Goal: Information Seeking & Learning: Learn about a topic

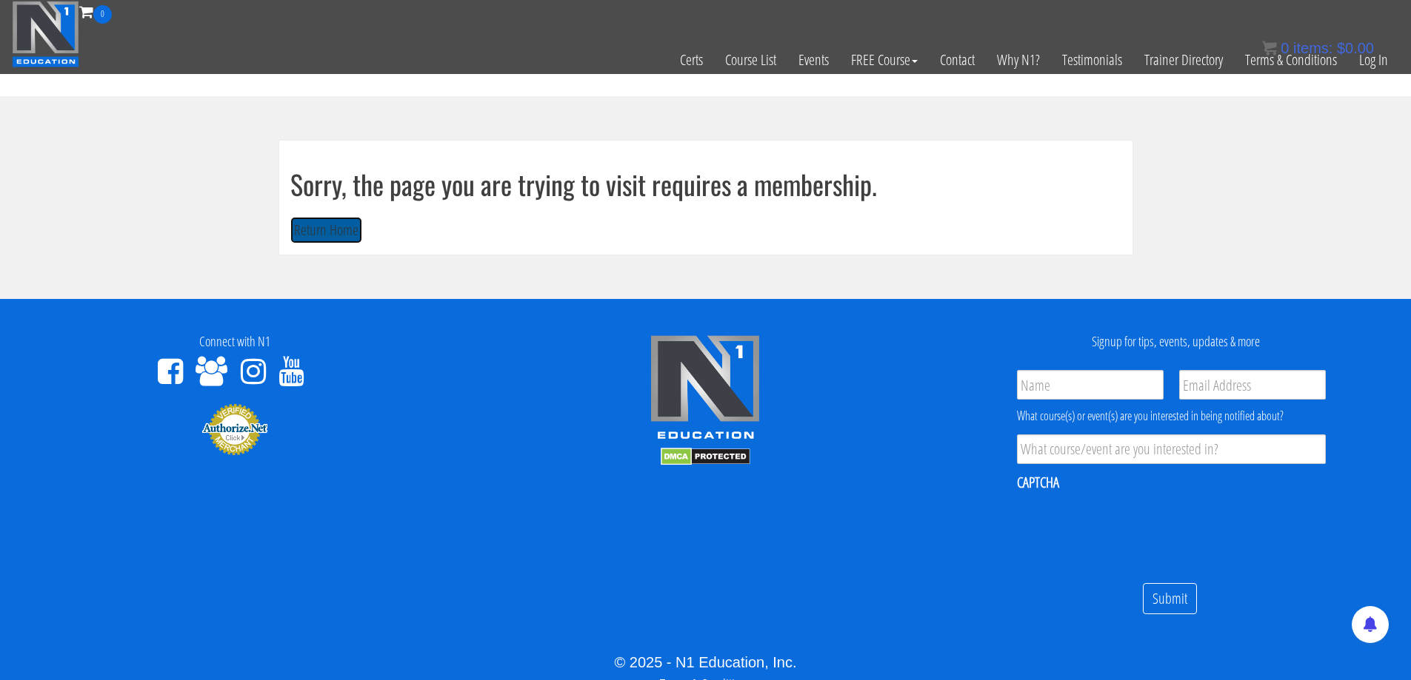
click at [331, 231] on button "Return Home" at bounding box center [326, 230] width 72 height 27
click at [1371, 61] on link "Log In" at bounding box center [1373, 60] width 51 height 73
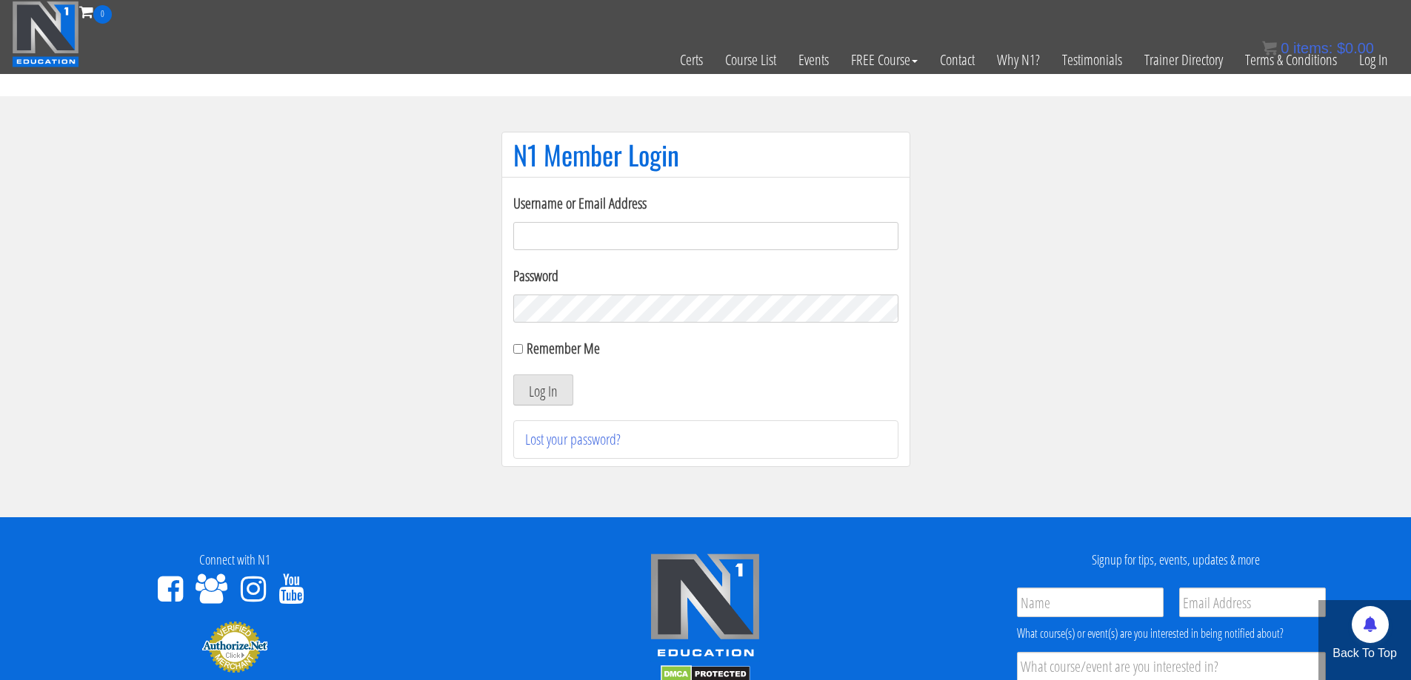
click at [746, 250] on form "Username or Email Address Password Remember Me Log In" at bounding box center [705, 299] width 385 height 213
click at [742, 238] on input "Username or Email Address" at bounding box center [705, 236] width 385 height 28
type input "jimressos@gmail.com"
click at [546, 383] on button "Log In" at bounding box center [543, 390] width 60 height 31
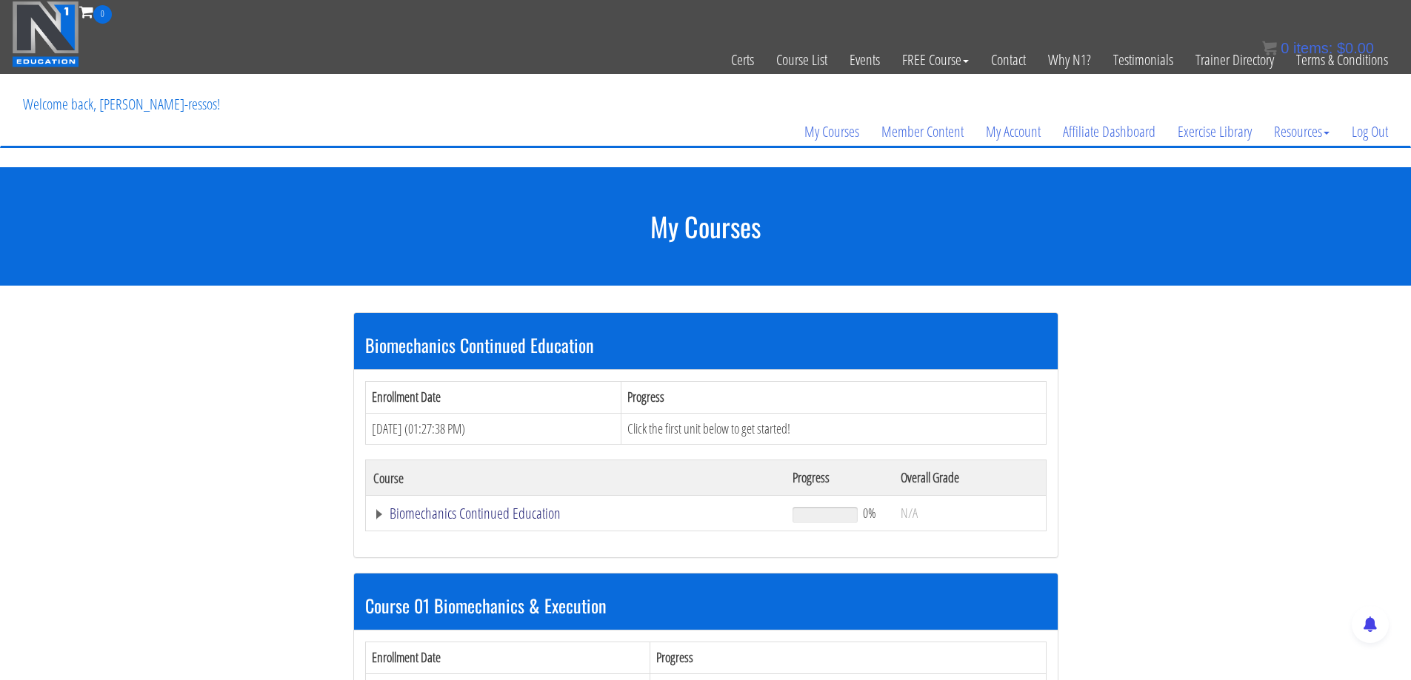
click at [518, 518] on link "Biomechanics Continued Education" at bounding box center [575, 513] width 405 height 15
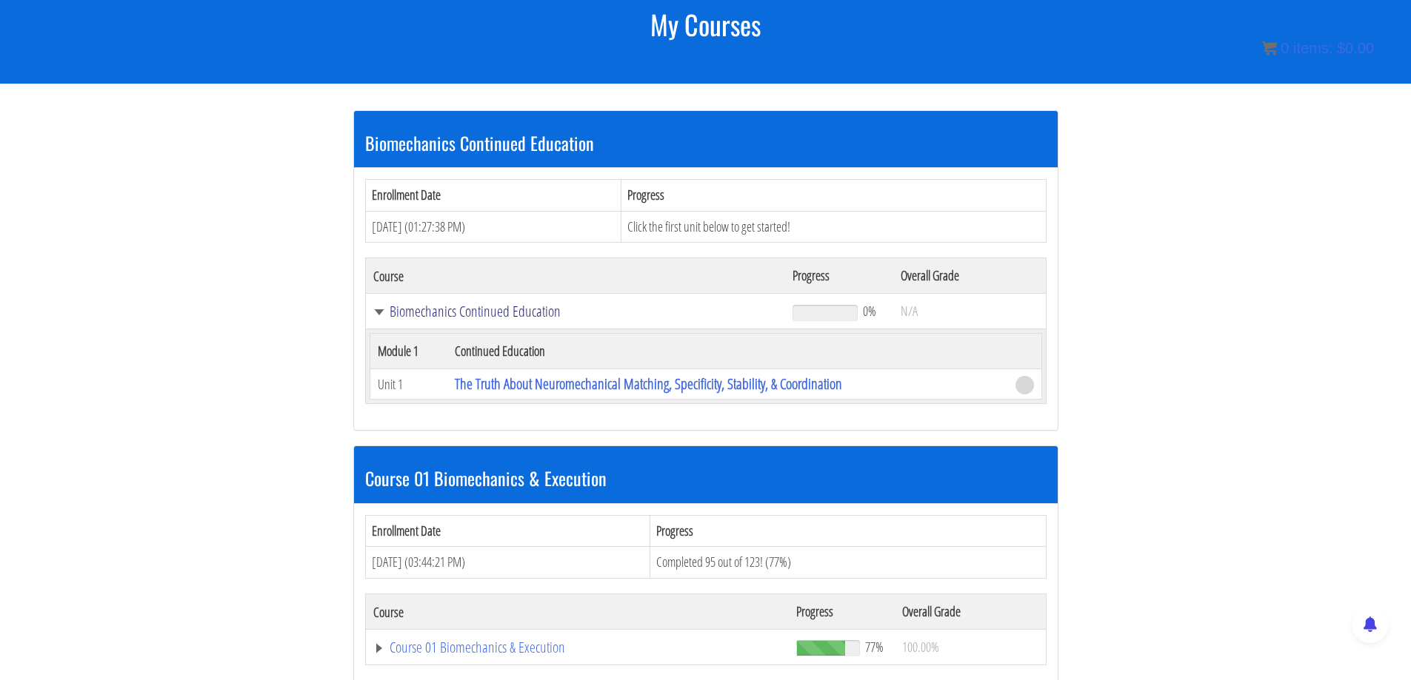
scroll to position [247, 0]
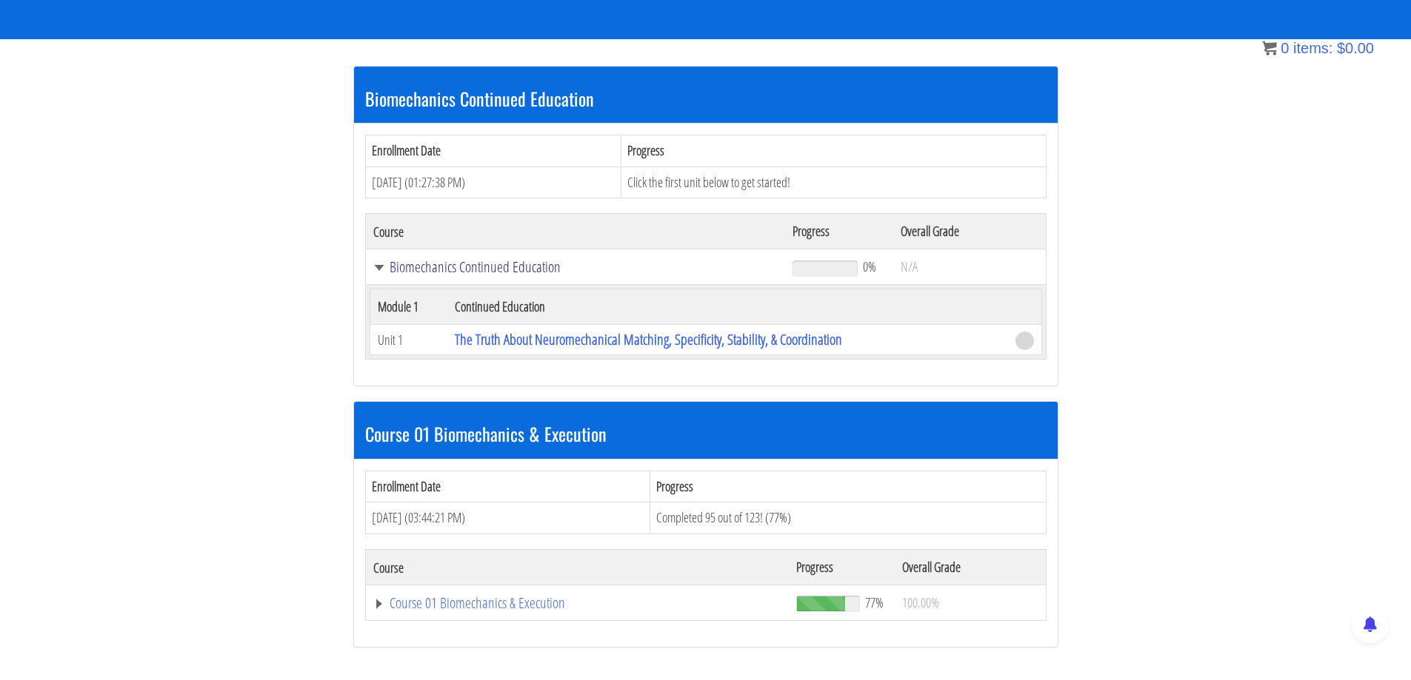
click at [434, 265] on link "Biomechanics Continued Education" at bounding box center [575, 267] width 405 height 15
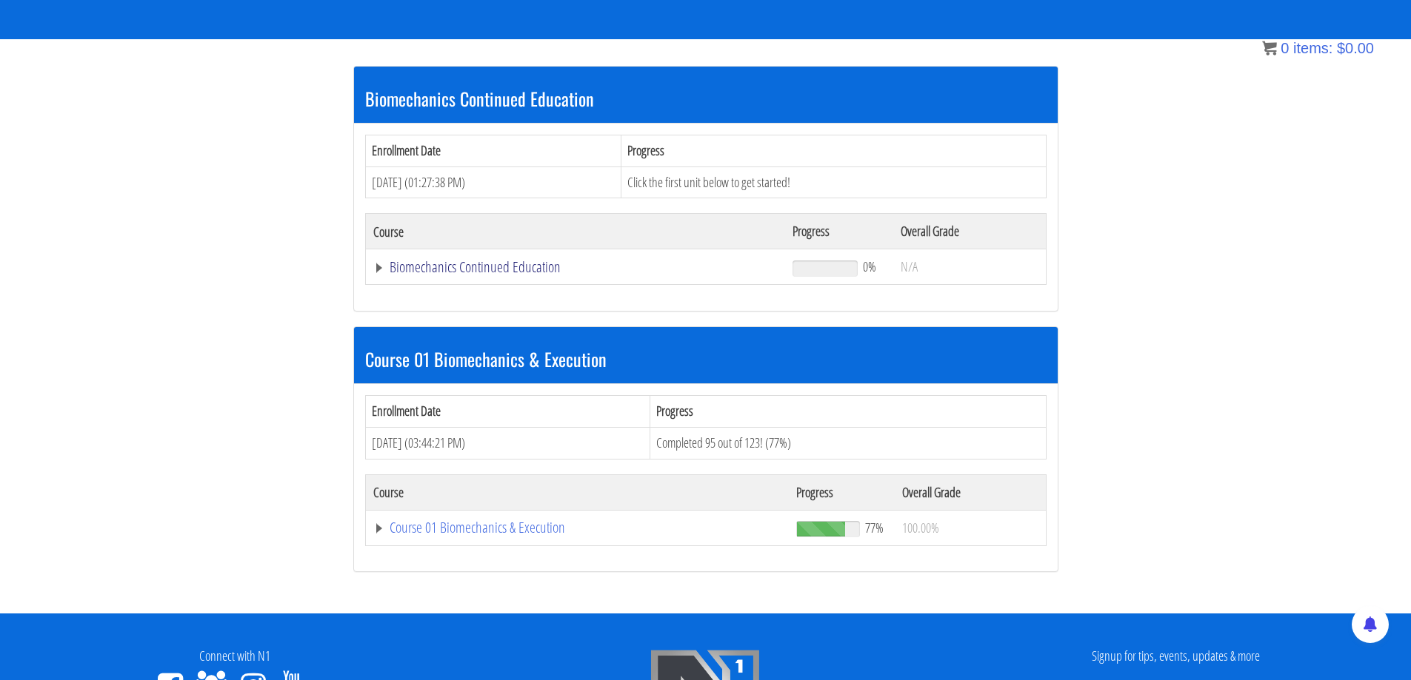
click at [432, 265] on link "Biomechanics Continued Education" at bounding box center [575, 267] width 405 height 15
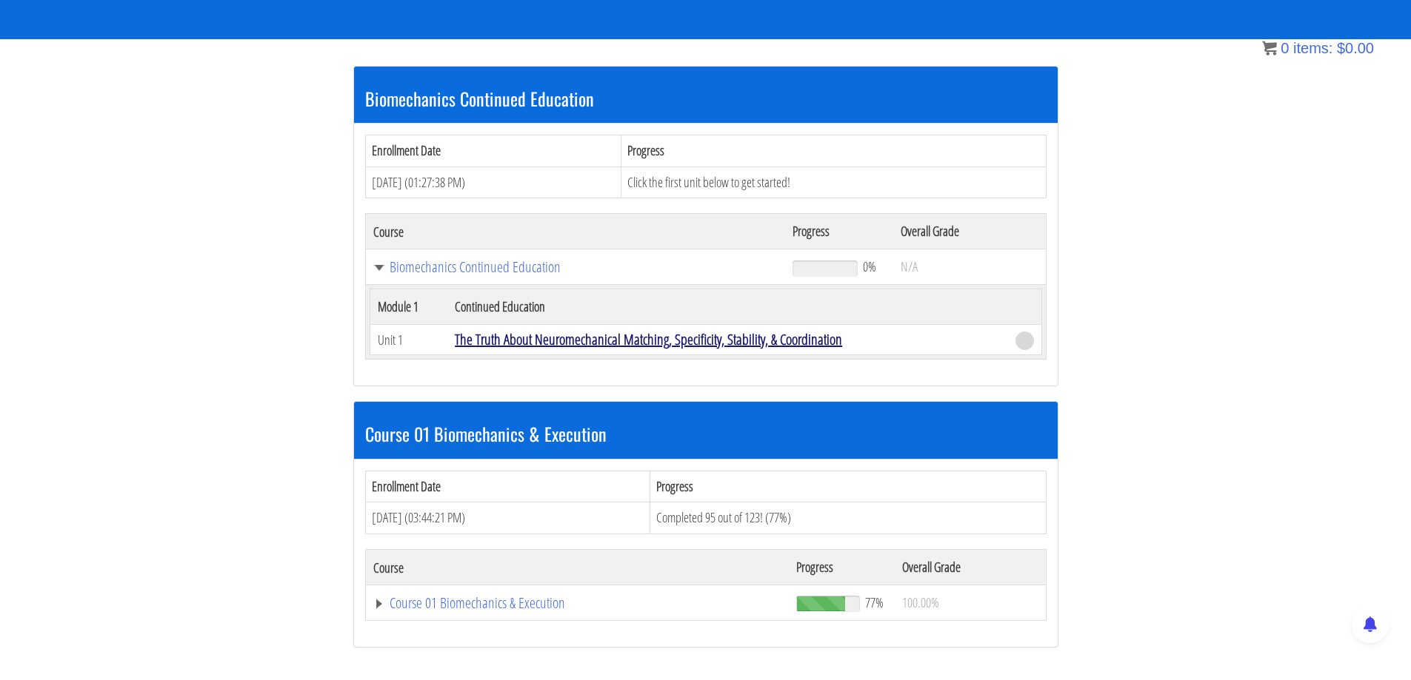
click at [551, 341] on link "The Truth About Neuromechanical Matching, Specificity, Stability, & Coordination" at bounding box center [648, 339] width 387 height 20
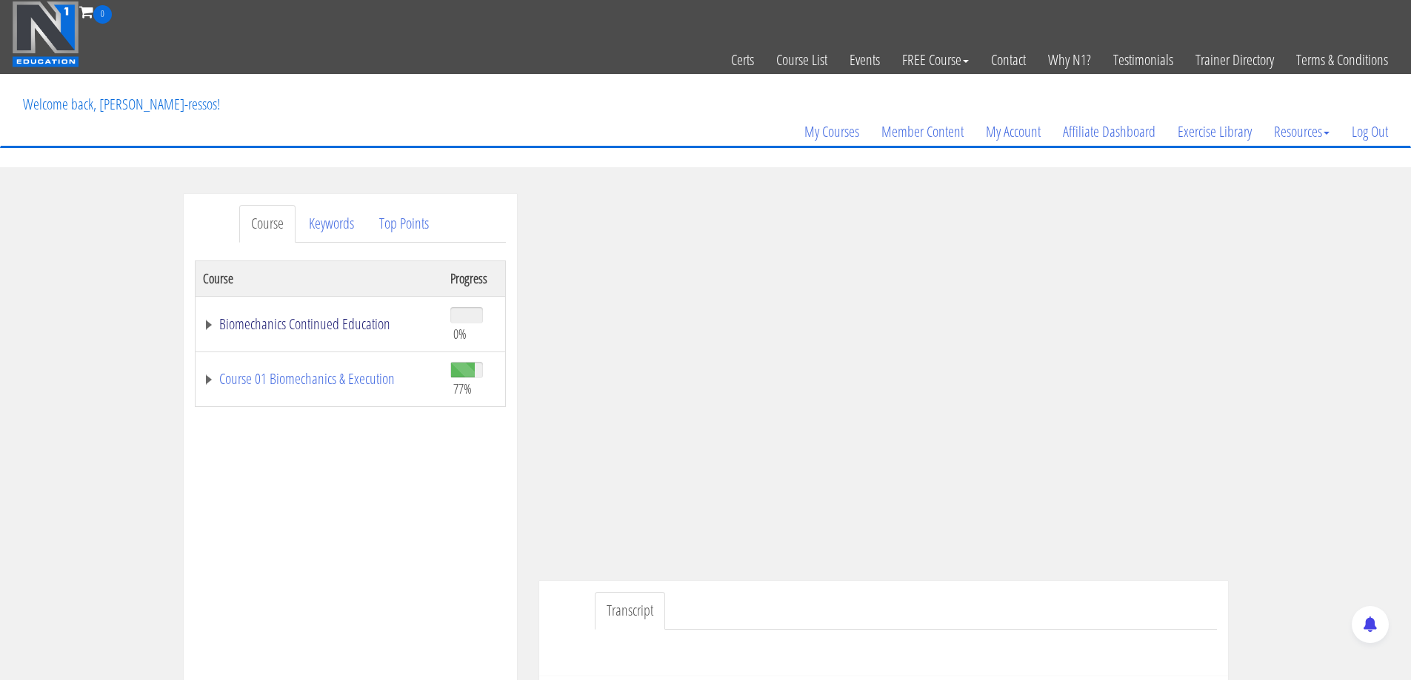
click at [313, 320] on link "Biomechanics Continued Education" at bounding box center [319, 324] width 232 height 15
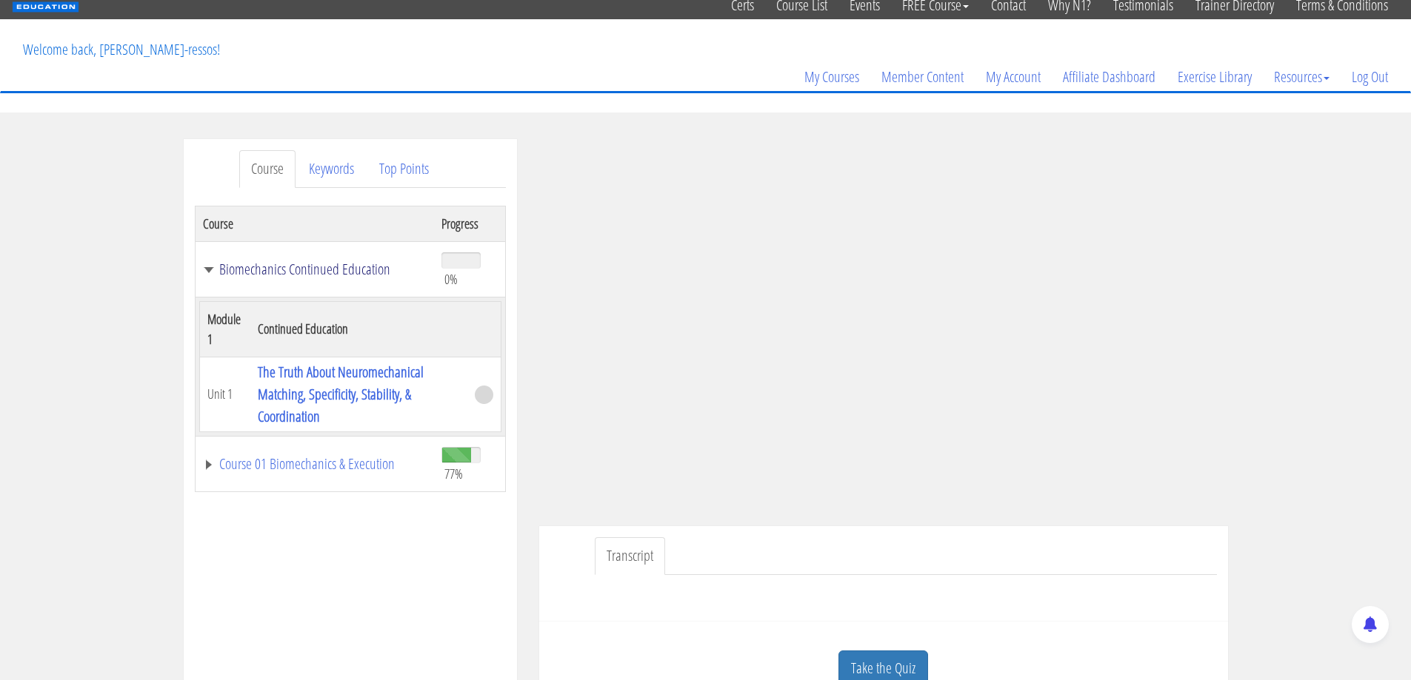
scroll to position [124, 0]
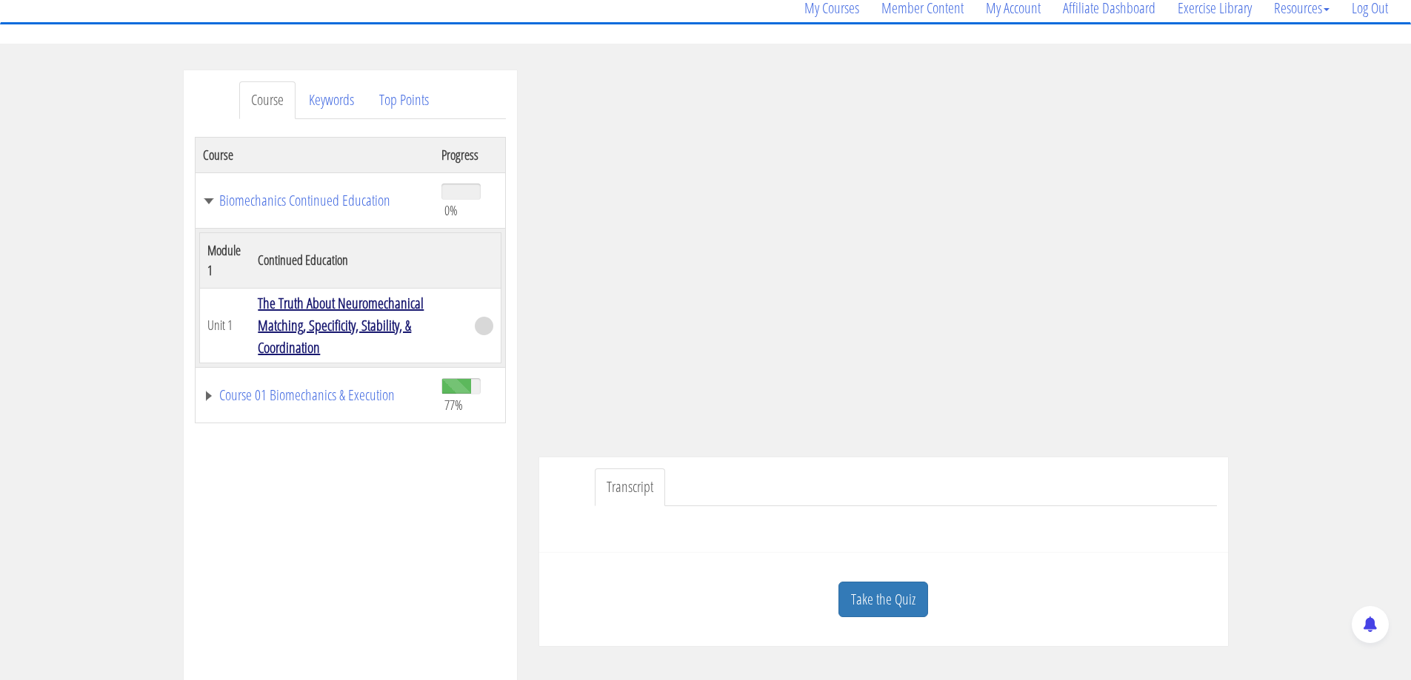
click at [332, 332] on link "The Truth About Neuromechanical Matching, Specificity, Stability, & Coordination" at bounding box center [341, 325] width 166 height 64
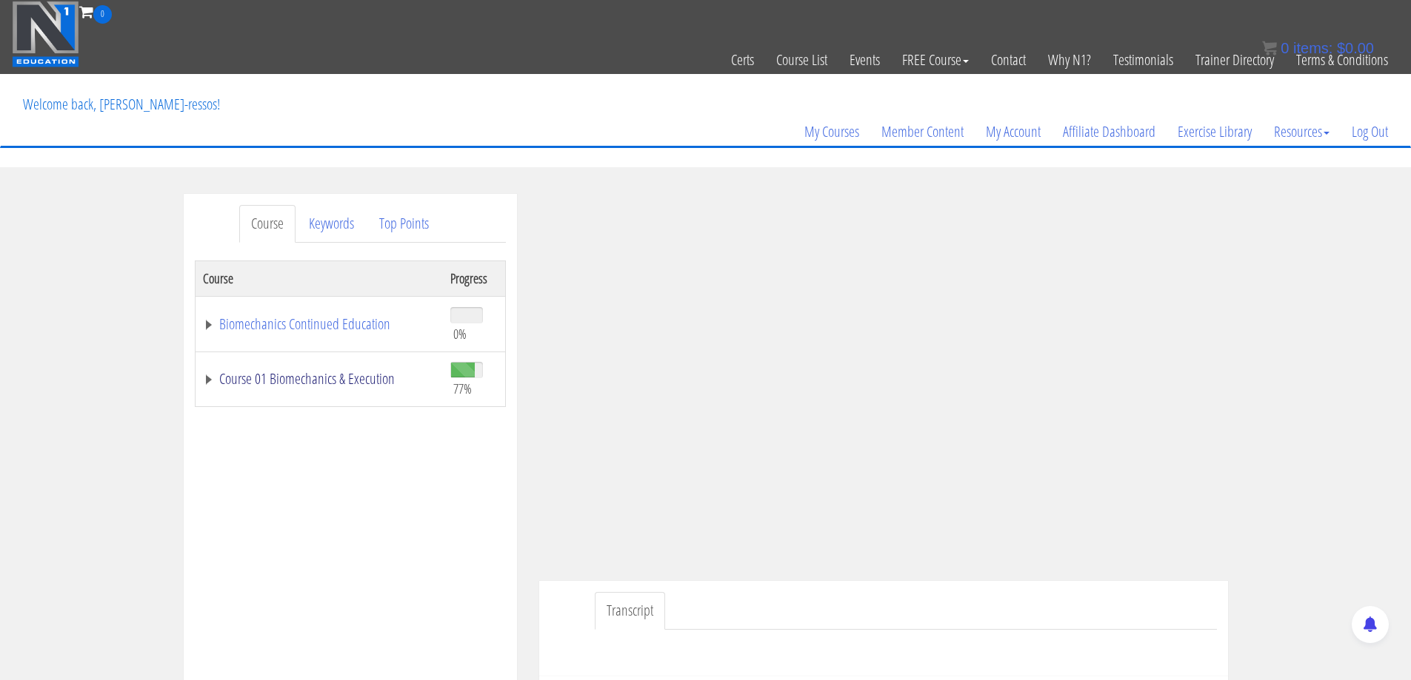
click at [324, 374] on link "Course 01 Biomechanics & Execution" at bounding box center [319, 379] width 232 height 15
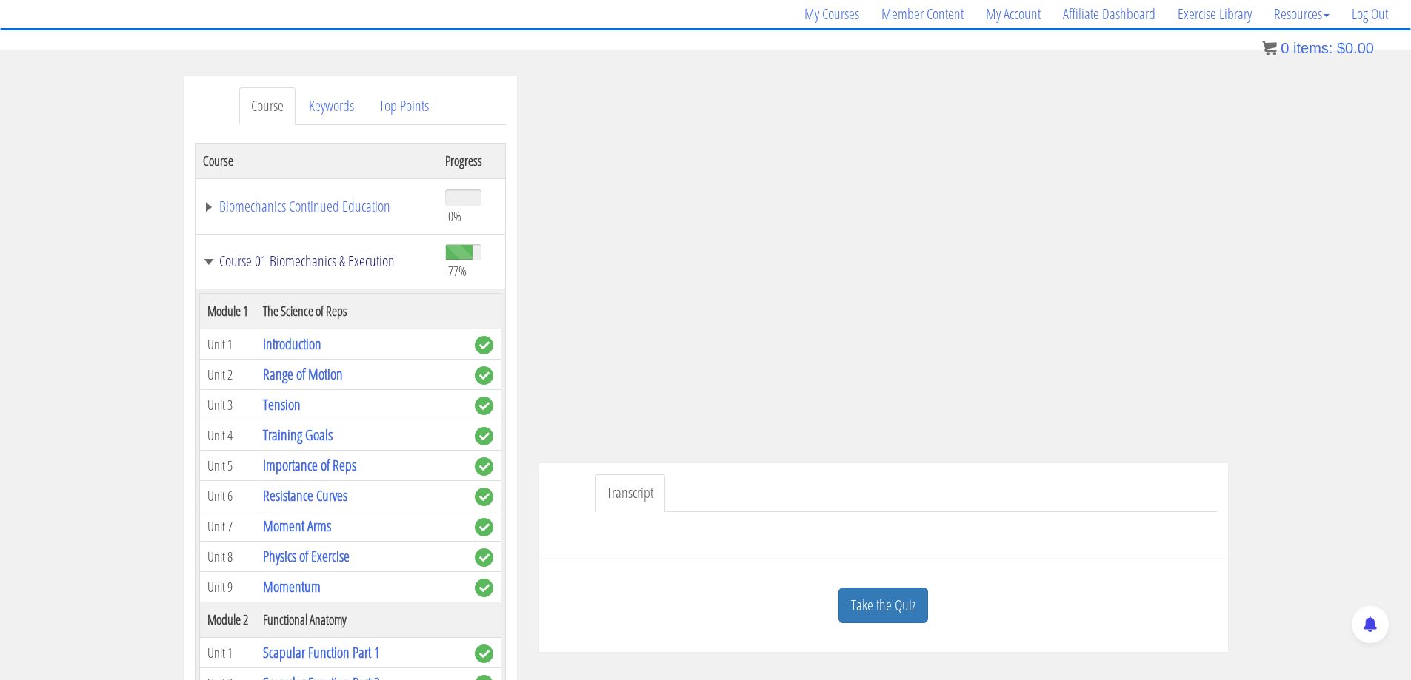
scroll to position [124, 0]
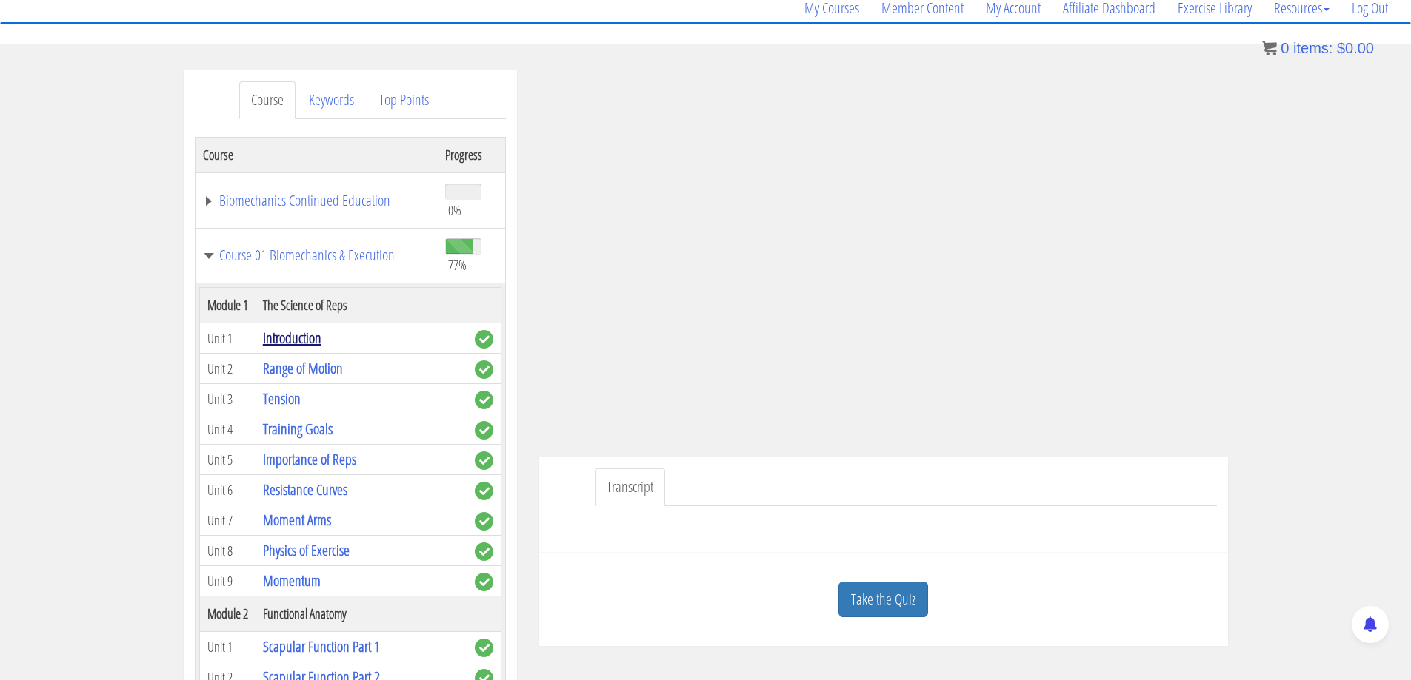
click at [290, 348] on link "Introduction" at bounding box center [292, 338] width 58 height 20
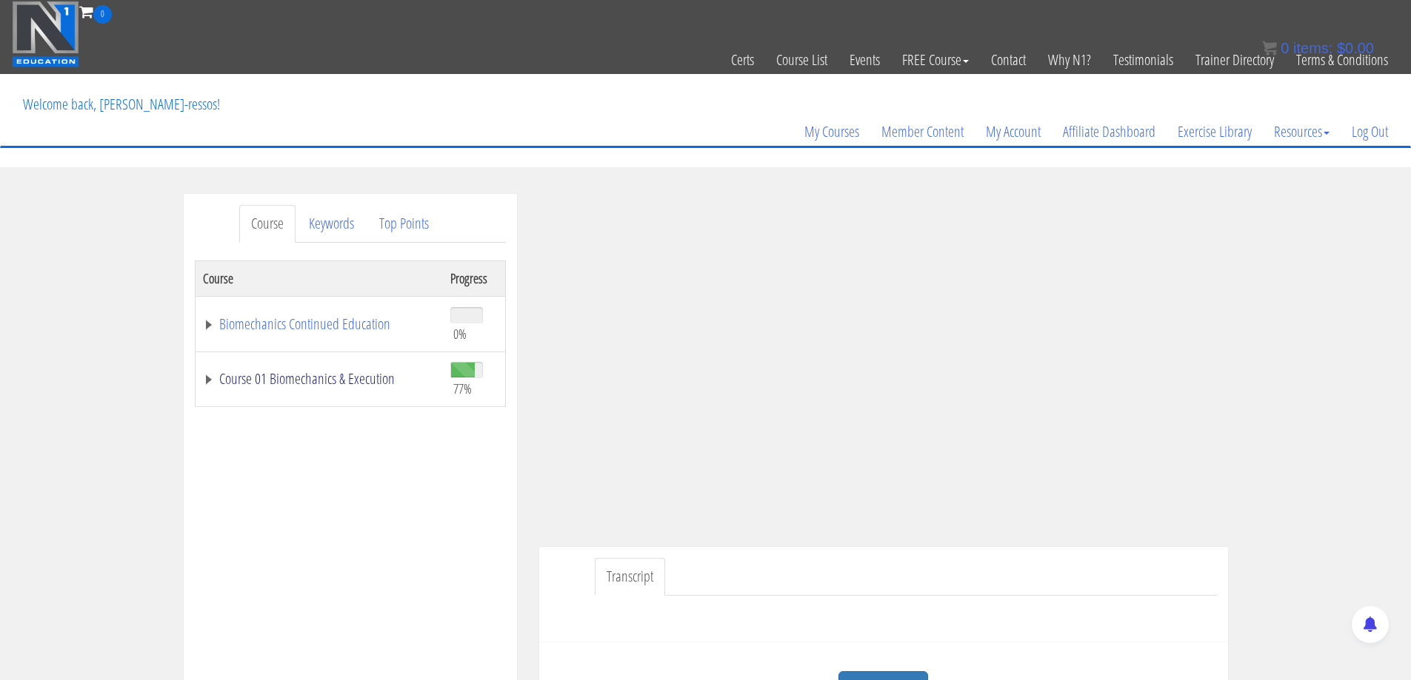
click at [321, 372] on link "Course 01 Biomechanics & Execution" at bounding box center [319, 379] width 232 height 15
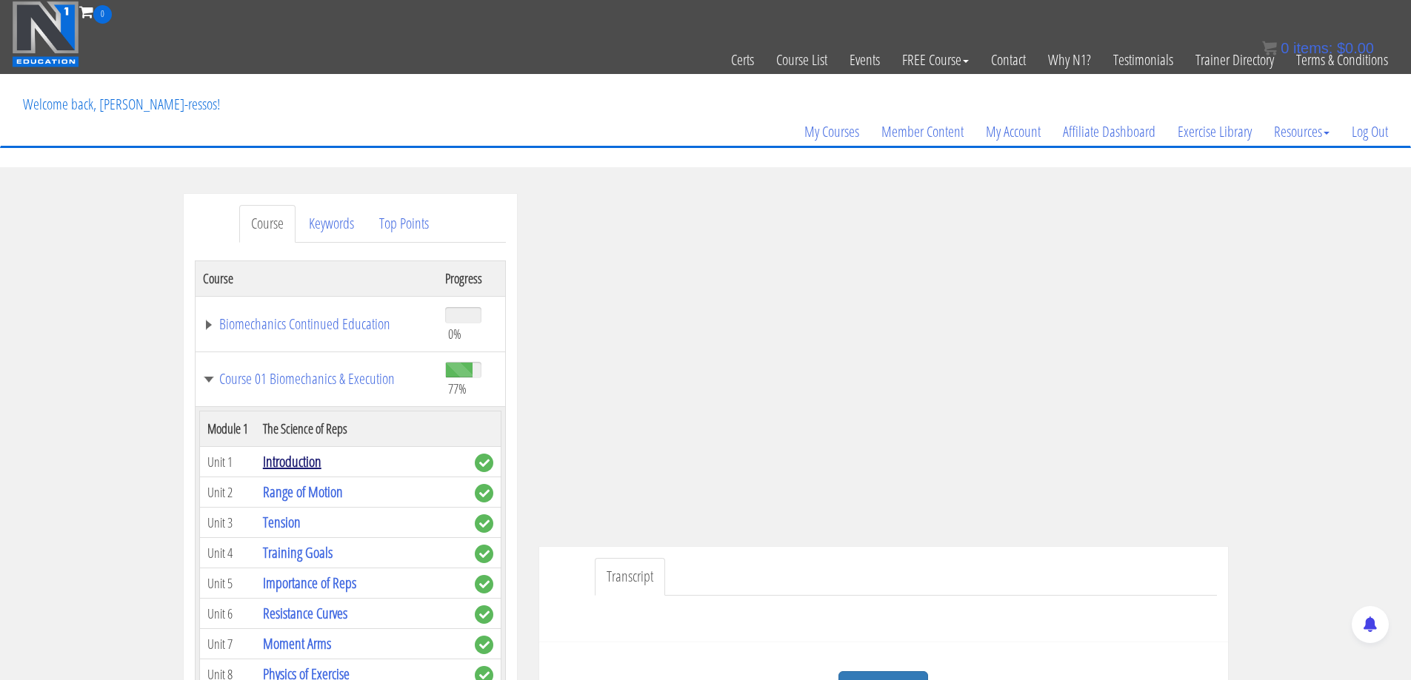
click at [296, 472] on link "Introduction" at bounding box center [292, 462] width 58 height 20
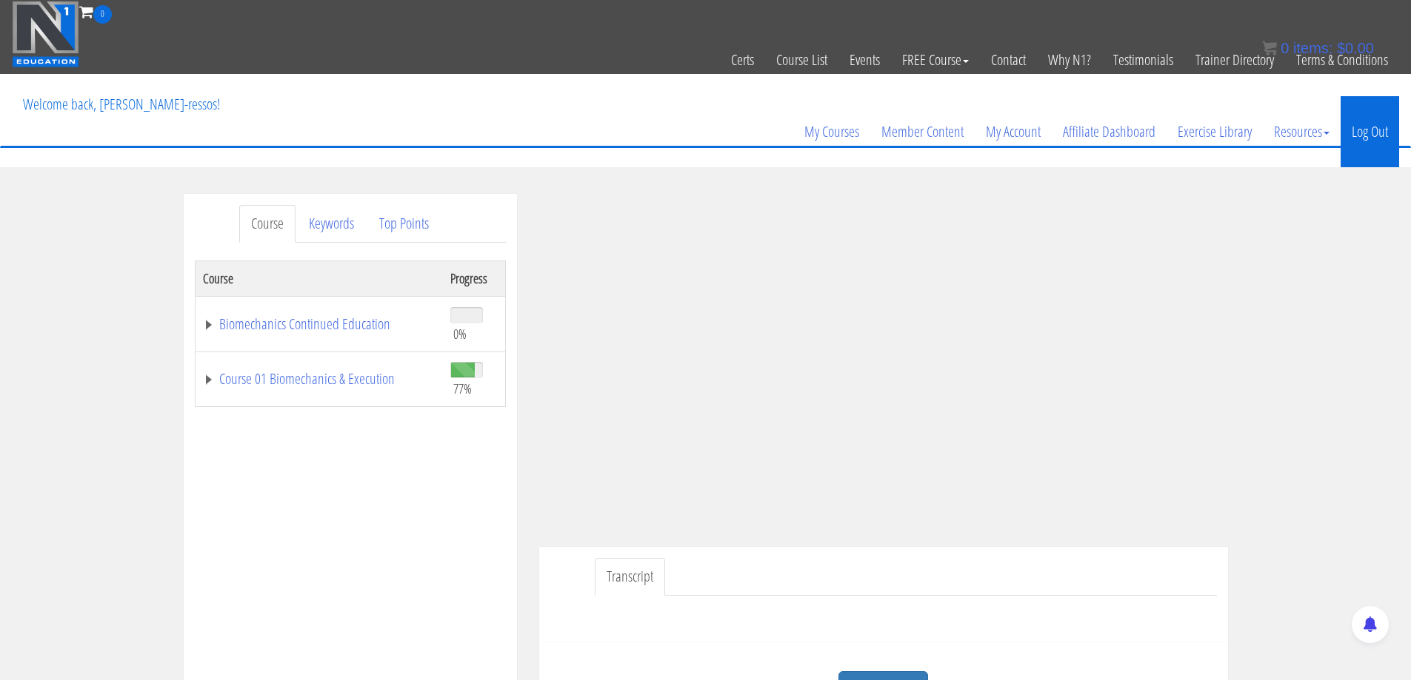
click at [1367, 132] on link "Log Out" at bounding box center [1369, 131] width 58 height 71
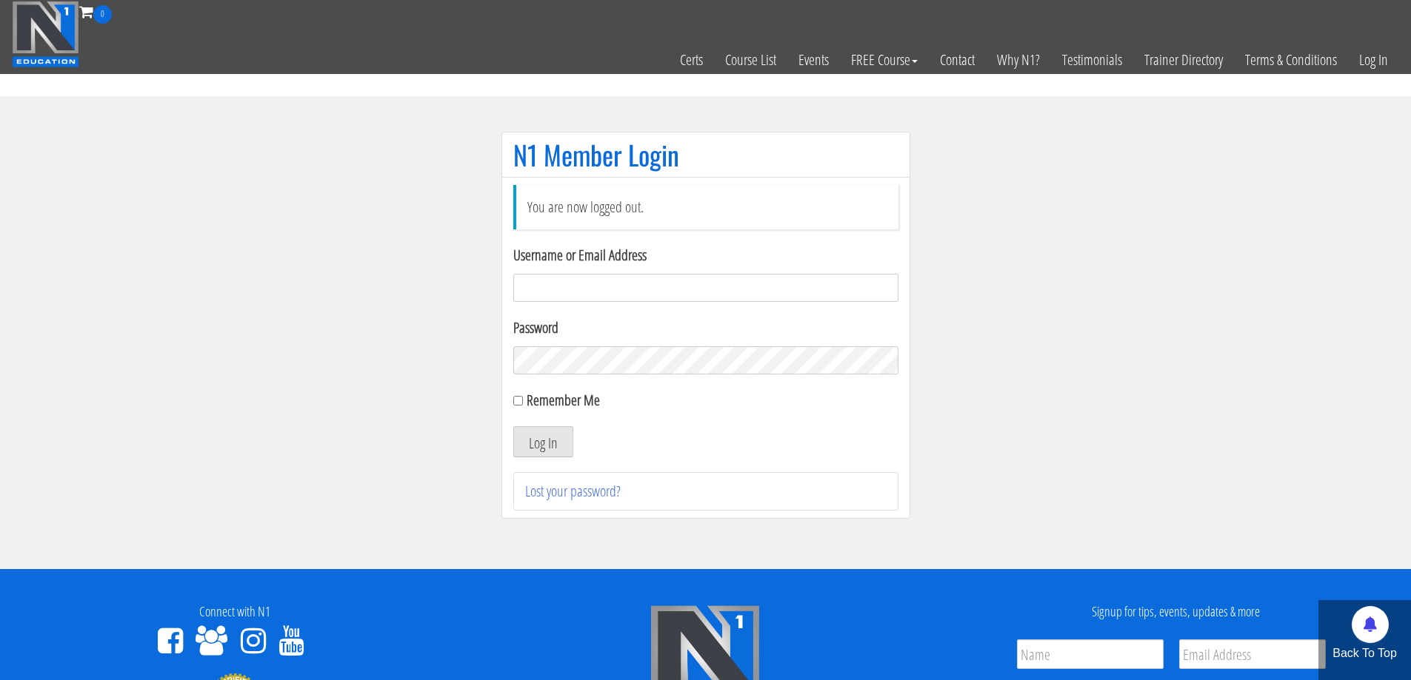
click at [623, 288] on input "Username or Email Address" at bounding box center [705, 288] width 385 height 28
type input "[EMAIL_ADDRESS][DOMAIN_NAME]"
click at [552, 441] on button "Log In" at bounding box center [543, 441] width 60 height 31
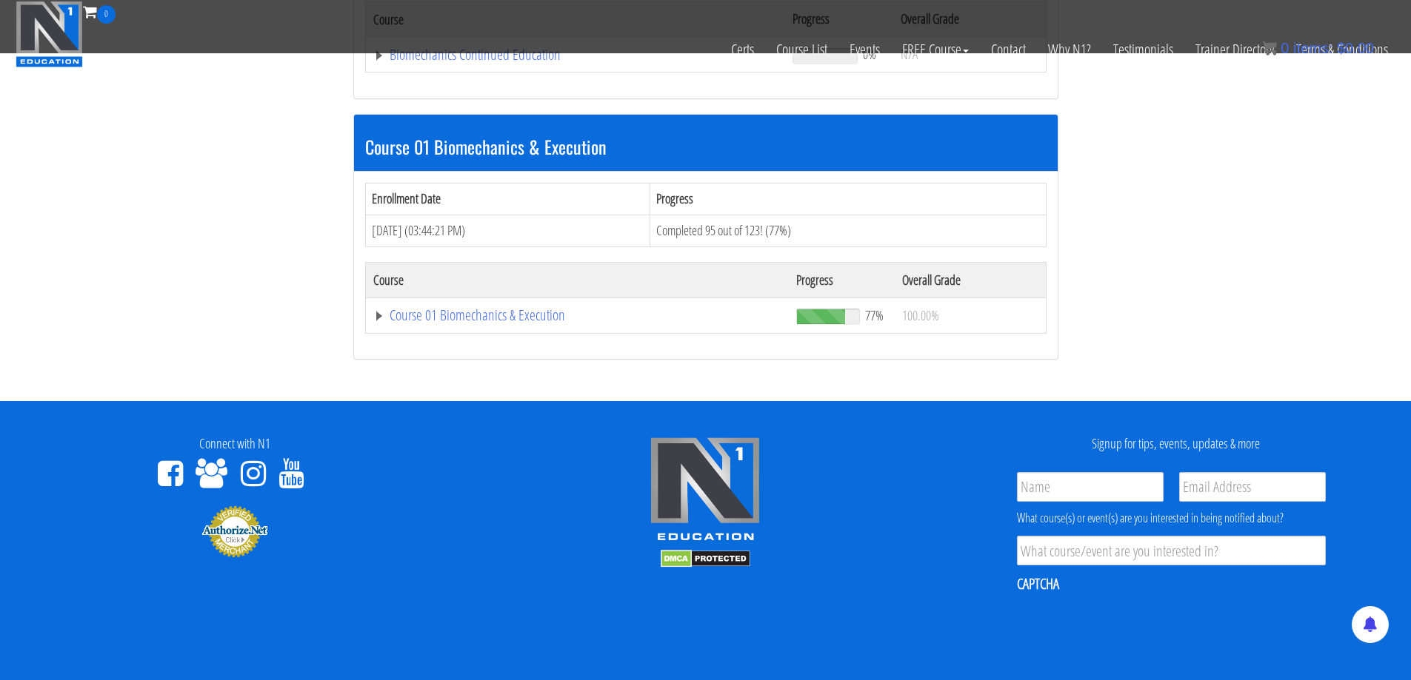
scroll to position [370, 0]
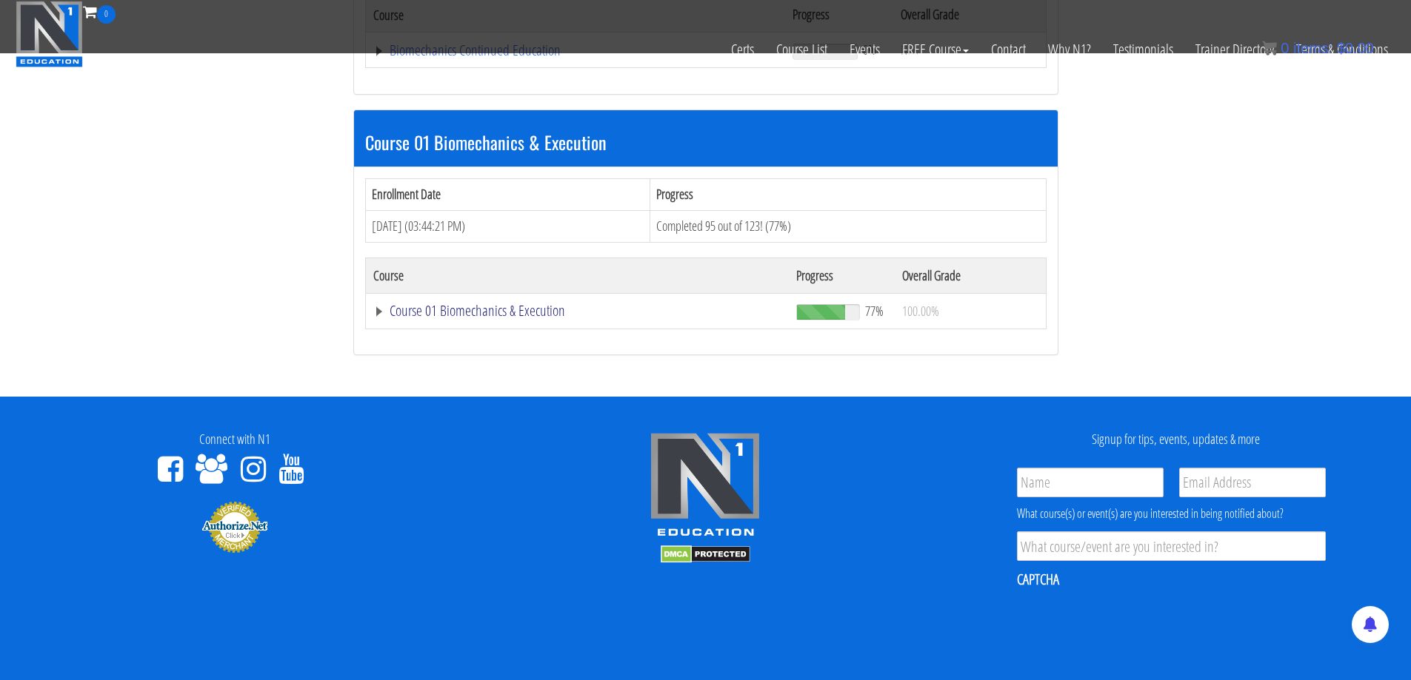
click at [538, 304] on link "Course 01 Biomechanics & Execution" at bounding box center [577, 311] width 409 height 15
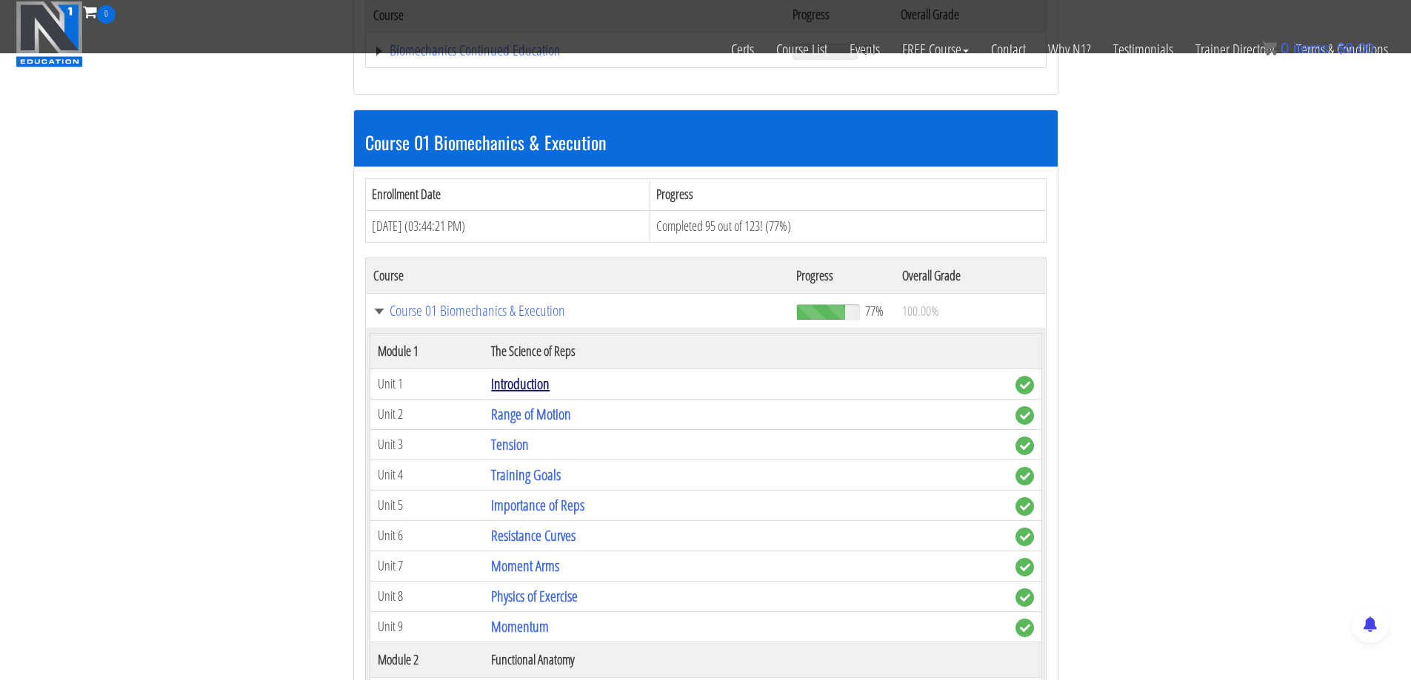
click at [520, 377] on link "Introduction" at bounding box center [520, 384] width 58 height 20
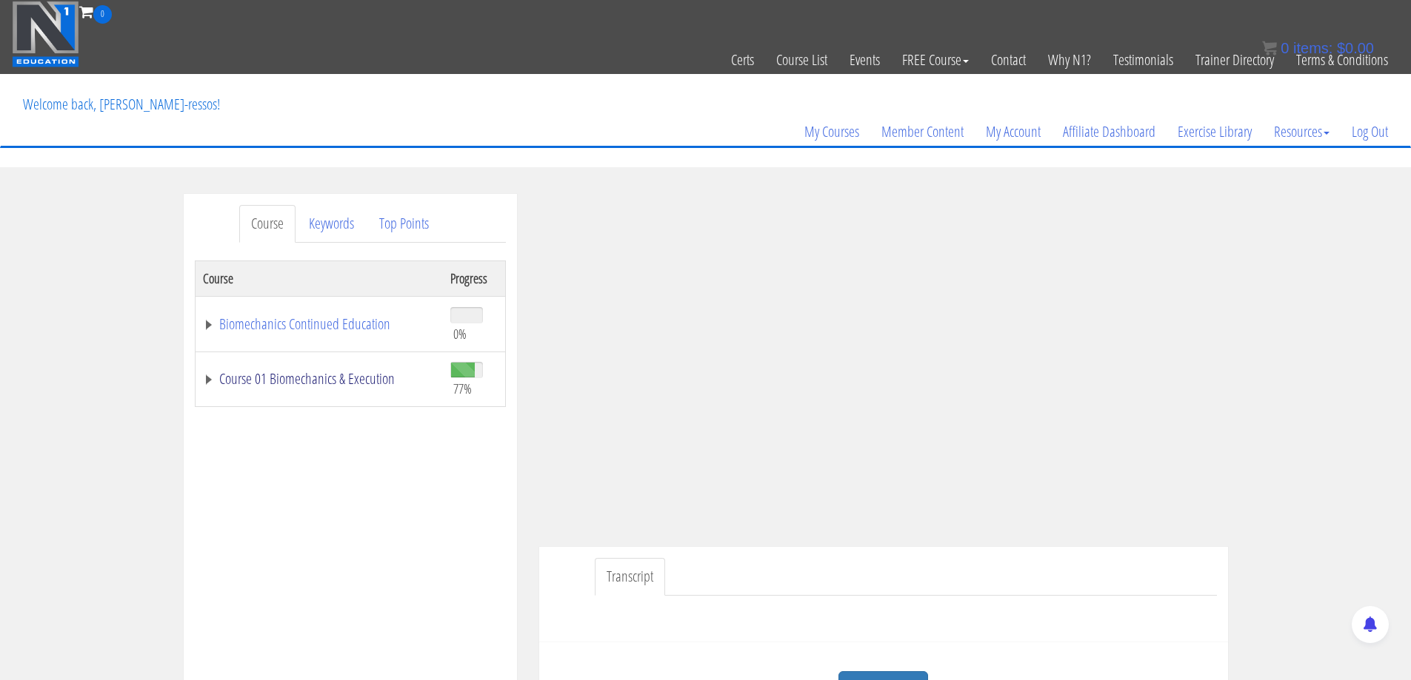
click at [363, 378] on link "Course 01 Biomechanics & Execution" at bounding box center [319, 379] width 232 height 15
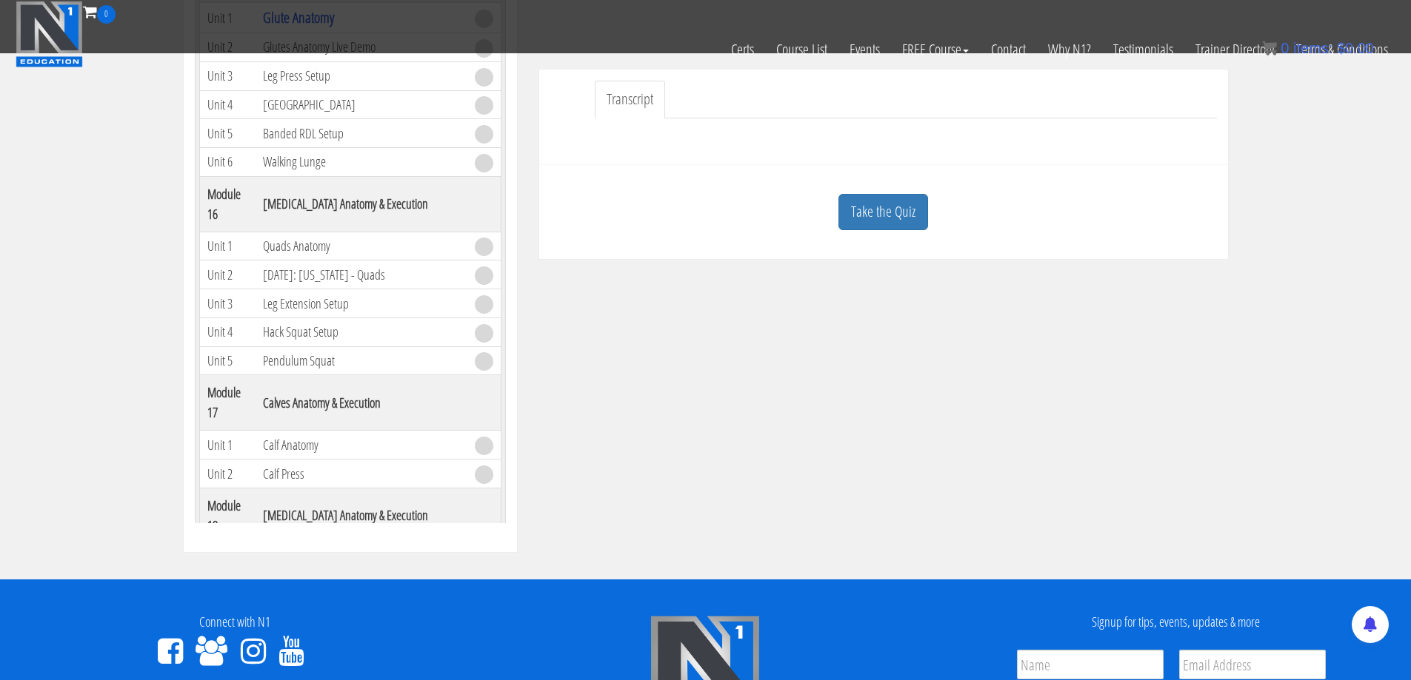
scroll to position [3949, 0]
